Goal: Find specific page/section

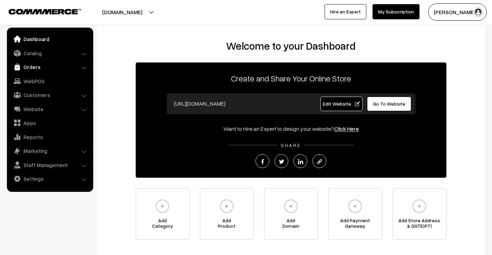
click at [42, 69] on link "Orders" at bounding box center [50, 67] width 82 height 12
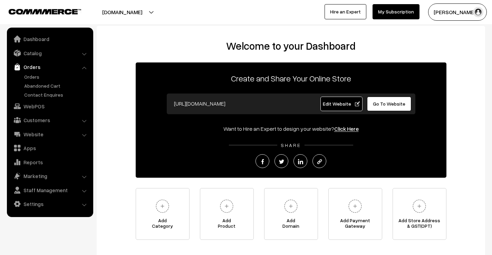
click at [31, 65] on link "Orders" at bounding box center [50, 67] width 82 height 12
click at [35, 80] on link "Orders" at bounding box center [56, 76] width 68 height 7
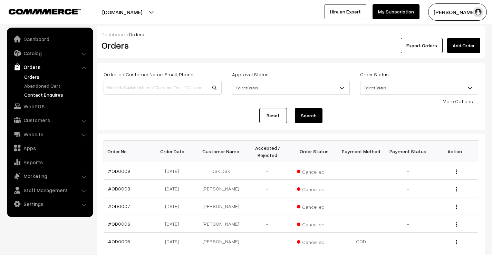
click at [41, 91] on link "Contact Enquires" at bounding box center [56, 94] width 68 height 7
